Goal: Find specific page/section: Find specific page/section

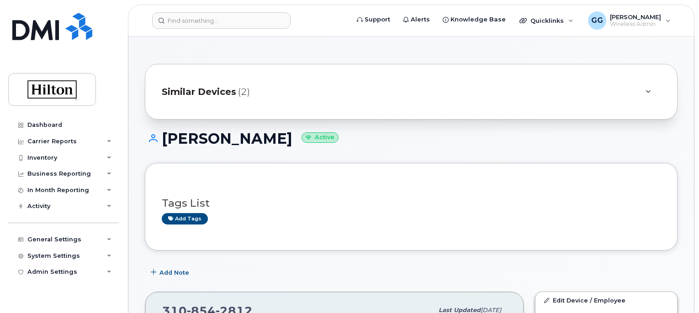
scroll to position [274, 0]
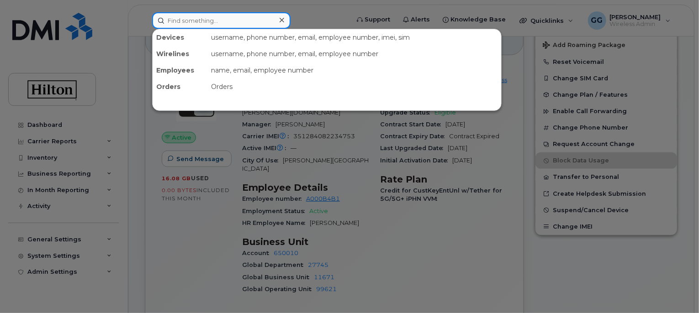
click at [201, 25] on input at bounding box center [221, 20] width 138 height 16
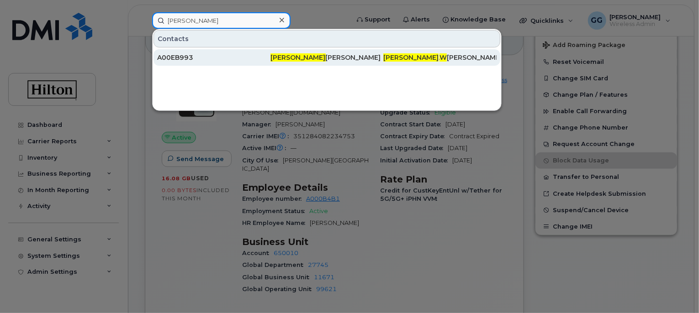
type input "[PERSON_NAME]"
click at [283, 57] on span "[PERSON_NAME]" at bounding box center [297, 57] width 55 height 8
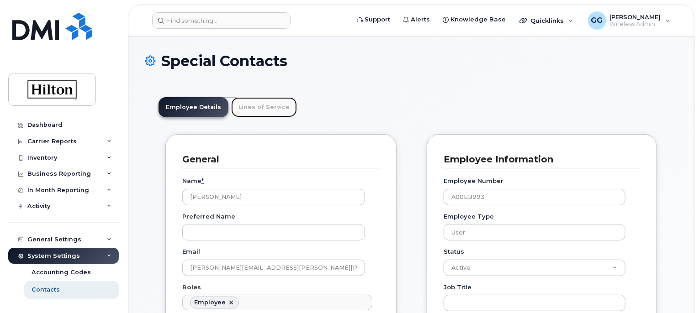
click at [256, 106] on link "Lines of Service" at bounding box center [264, 107] width 66 height 20
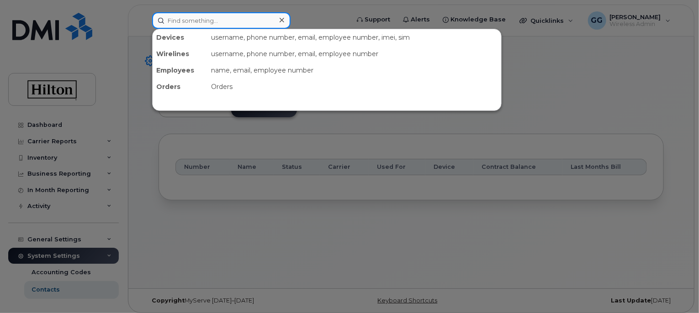
click at [230, 19] on input at bounding box center [221, 20] width 138 height 16
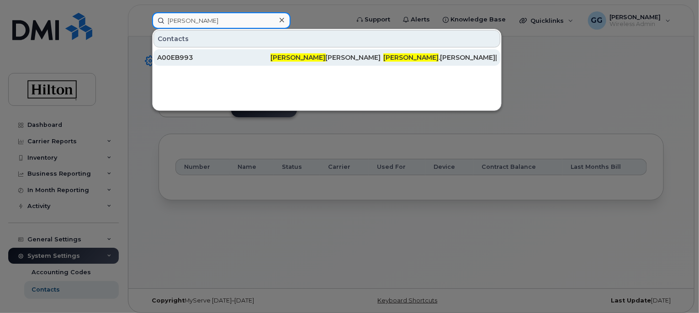
type input "[PERSON_NAME]"
click at [299, 58] on div "Bobby Whipple" at bounding box center [326, 57] width 113 height 9
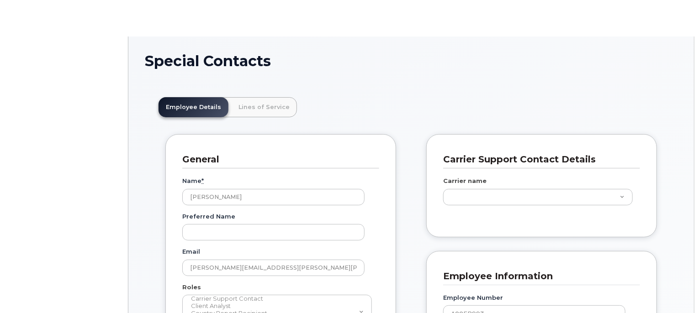
scroll to position [27, 0]
type input "34080332"
type input "34542836"
type input "34541956"
type input "34542165"
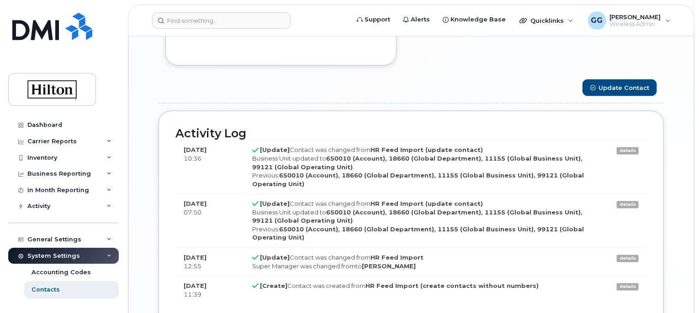
scroll to position [754, 0]
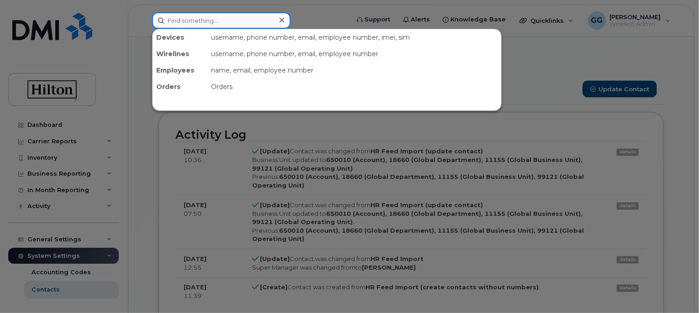
click at [190, 16] on input at bounding box center [221, 20] width 138 height 16
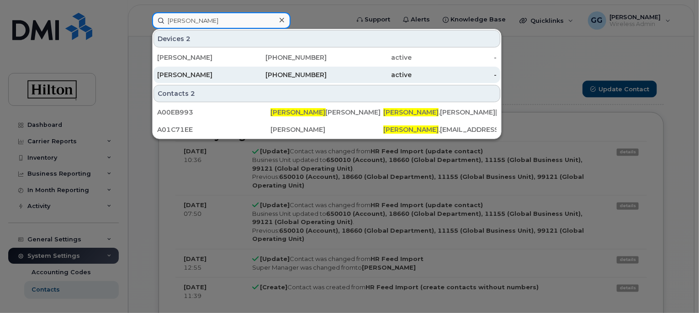
type input "bobby"
click at [279, 74] on div "901-530-4221" at bounding box center [284, 74] width 85 height 9
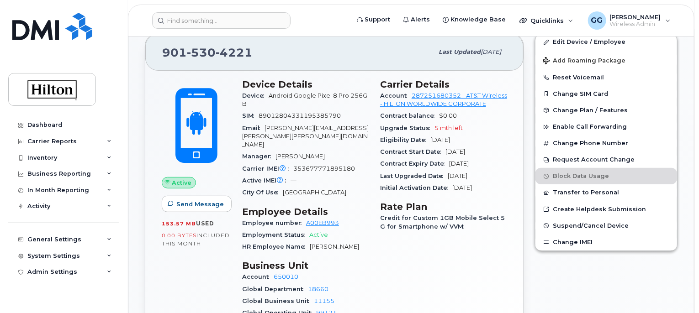
scroll to position [182, 0]
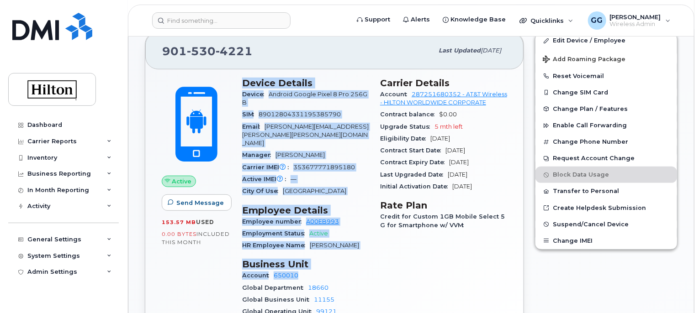
drag, startPoint x: 242, startPoint y: 79, endPoint x: 374, endPoint y: 256, distance: 220.8
click at [374, 256] on div "Device Details Device Android Google Pixel 8 Pro 256GB SIM 89012804331195385790…" at bounding box center [306, 201] width 138 height 259
click at [371, 245] on div "Device Details Device Android Google Pixel 8 Pro 256GB SIM 89012804331195385790…" at bounding box center [306, 201] width 138 height 259
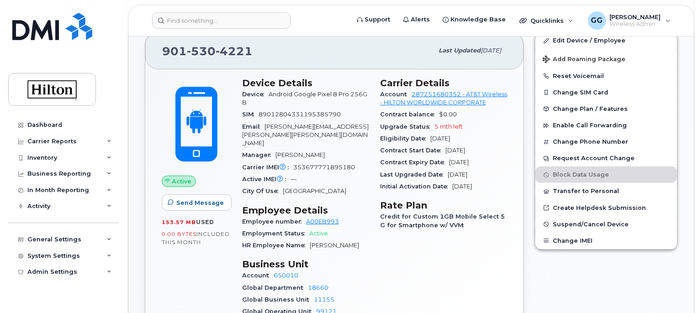
drag, startPoint x: 379, startPoint y: 137, endPoint x: 501, endPoint y: 172, distance: 127.8
click at [501, 172] on div "Carrier Details Account 287251680352 - AT&T Wireless - HILTON WORLDWIDE CORPORA…" at bounding box center [443, 201] width 138 height 259
drag, startPoint x: 397, startPoint y: 144, endPoint x: 396, endPoint y: 136, distance: 8.7
copy section "Eligibility Date Feb 21, 2026 Contract Start Date Feb 20, 2024 Contract Expiry …"
click at [226, 25] on input at bounding box center [221, 20] width 138 height 16
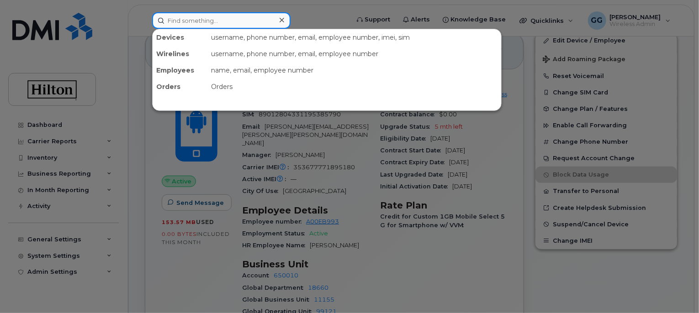
paste input "310) 854-2812"
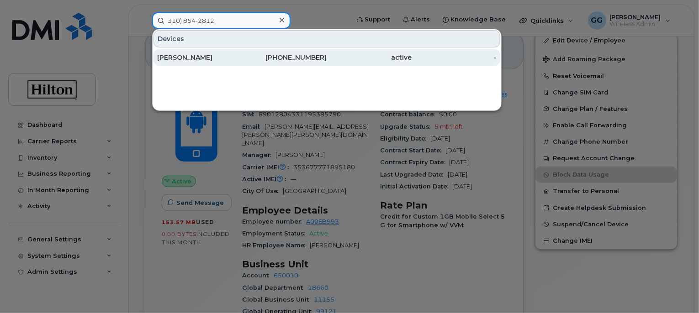
type input "310) 854-2812"
click at [205, 55] on div "[PERSON_NAME]" at bounding box center [199, 57] width 85 height 9
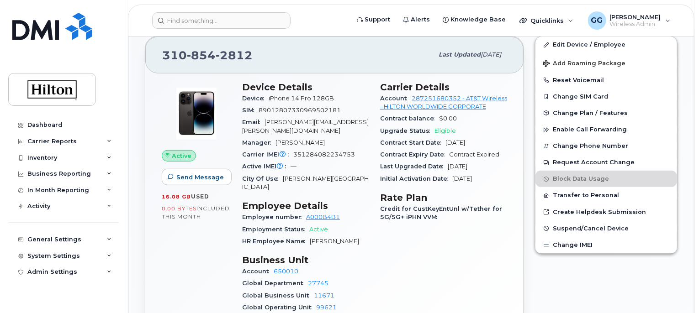
scroll to position [257, 0]
